Goal: Navigation & Orientation: Find specific page/section

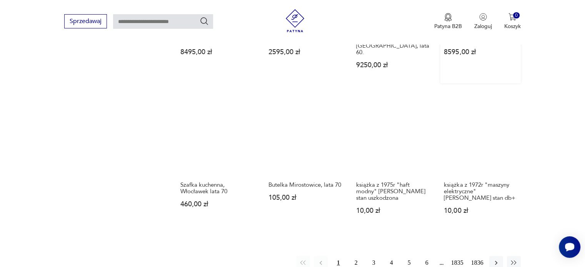
scroll to position [611, 0]
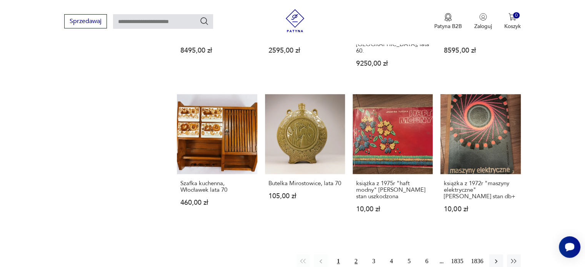
click at [355, 255] on button "2" at bounding box center [356, 262] width 14 height 14
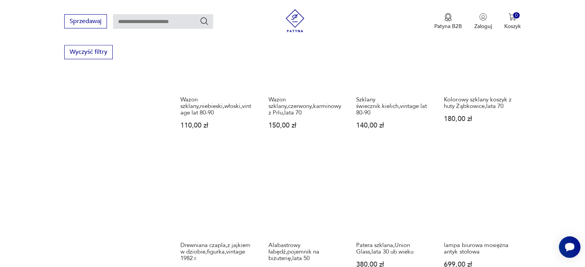
scroll to position [599, 0]
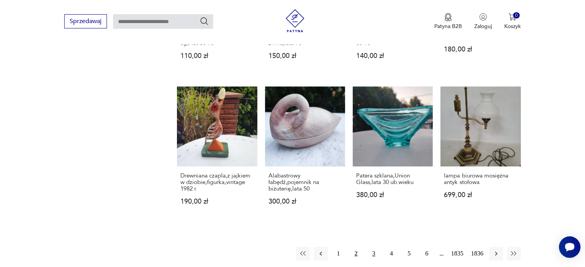
click at [373, 253] on button "3" at bounding box center [374, 254] width 14 height 14
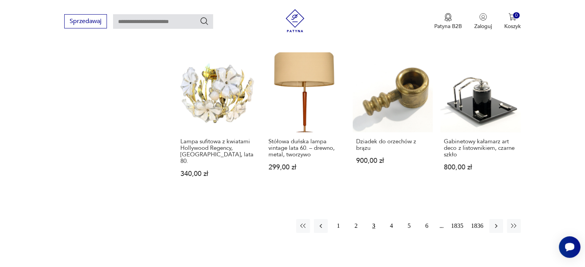
scroll to position [676, 0]
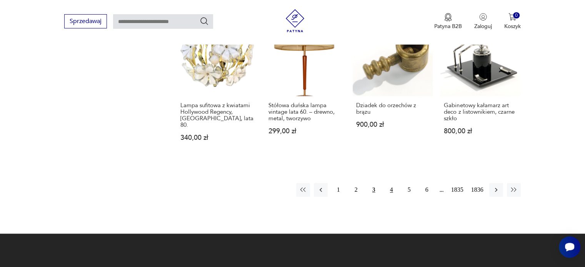
click at [390, 183] on button "4" at bounding box center [392, 190] width 14 height 14
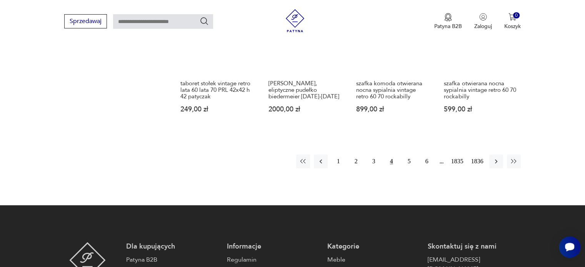
scroll to position [714, 0]
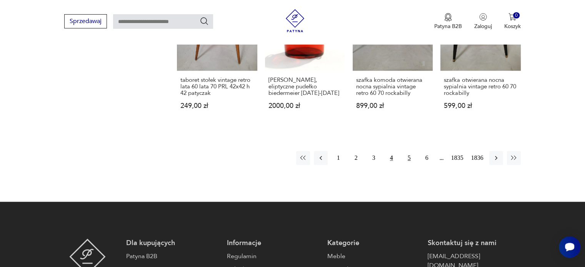
click at [410, 151] on button "5" at bounding box center [409, 158] width 14 height 14
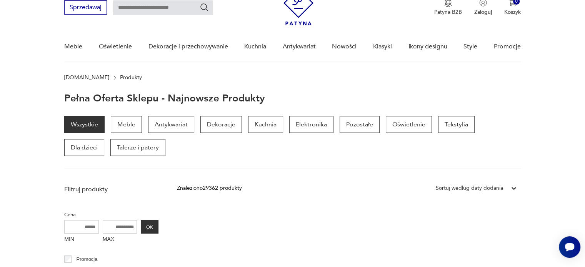
scroll to position [22, 0]
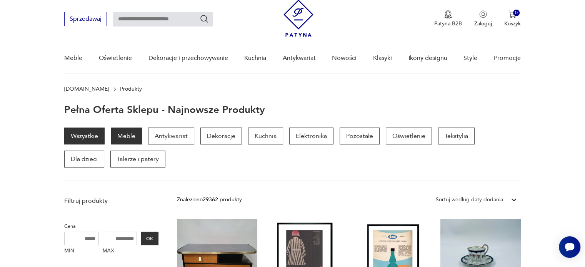
click at [125, 135] on p "Meble" at bounding box center [126, 136] width 31 height 17
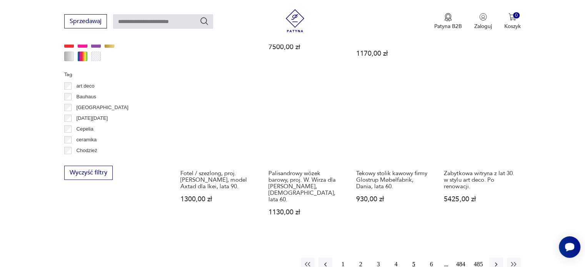
scroll to position [730, 0]
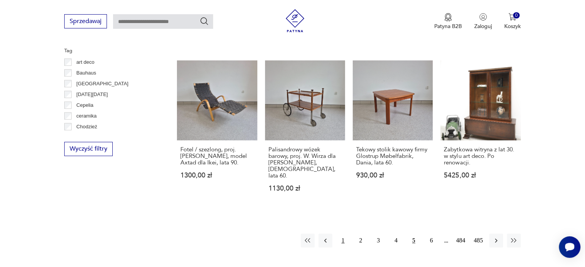
click at [342, 235] on button "1" at bounding box center [343, 241] width 14 height 14
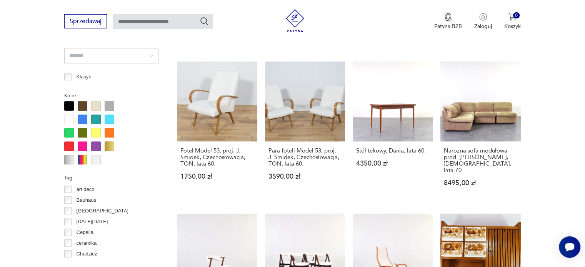
scroll to position [742, 0]
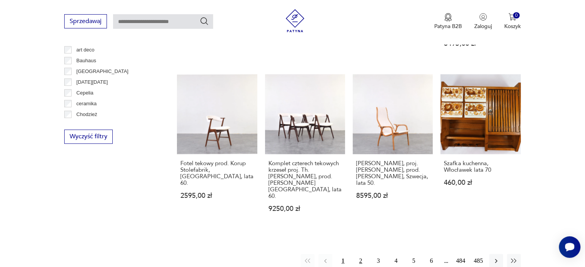
click at [361, 254] on button "2" at bounding box center [361, 261] width 14 height 14
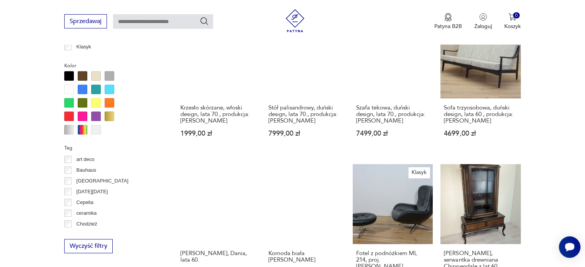
scroll to position [742, 0]
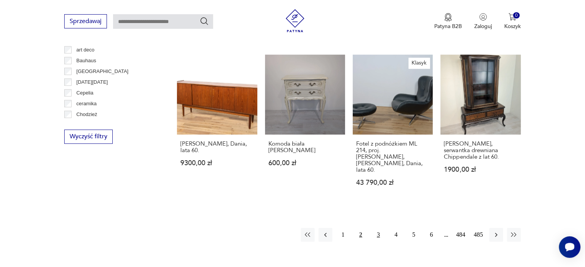
click at [379, 228] on button "3" at bounding box center [378, 235] width 14 height 14
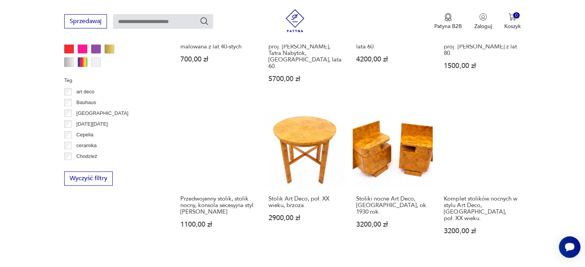
scroll to position [819, 0]
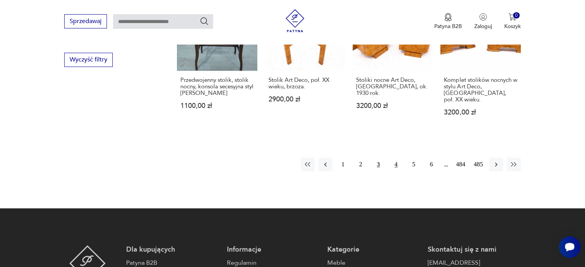
click at [395, 158] on button "4" at bounding box center [396, 165] width 14 height 14
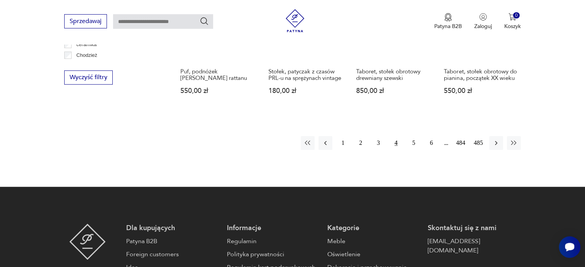
scroll to position [819, 0]
